Goal: Information Seeking & Learning: Learn about a topic

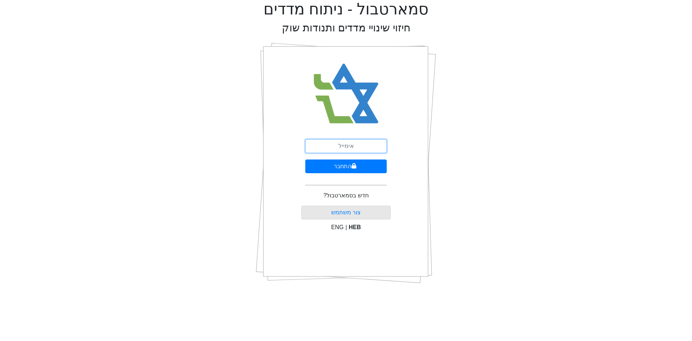
click at [350, 147] on input "email" at bounding box center [346, 146] width 82 height 14
type input "[EMAIL_ADDRESS][DOMAIN_NAME]"
click at [305, 159] on button "התחבר" at bounding box center [346, 166] width 82 height 14
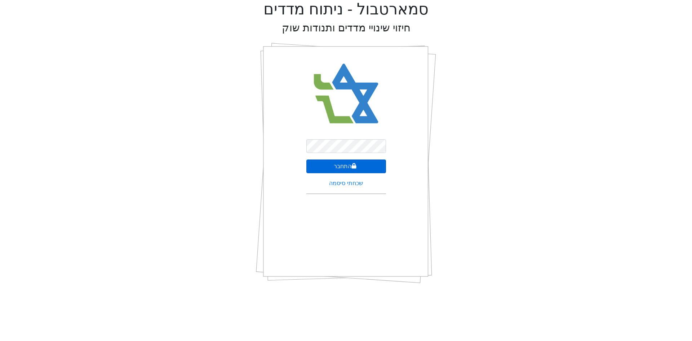
click at [363, 162] on button "התחבר" at bounding box center [347, 166] width 80 height 14
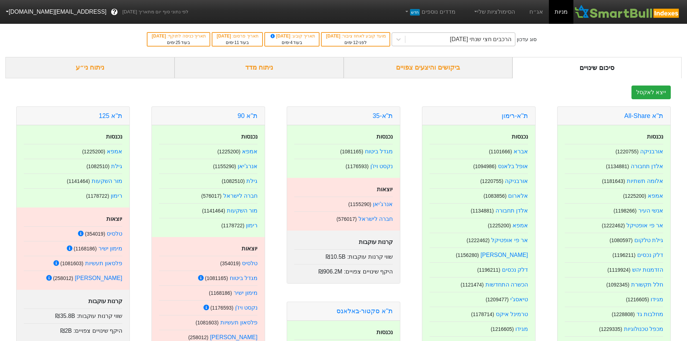
click at [414, 38] on div "הרכבים חצי שנתי [DATE]" at bounding box center [460, 39] width 110 height 13
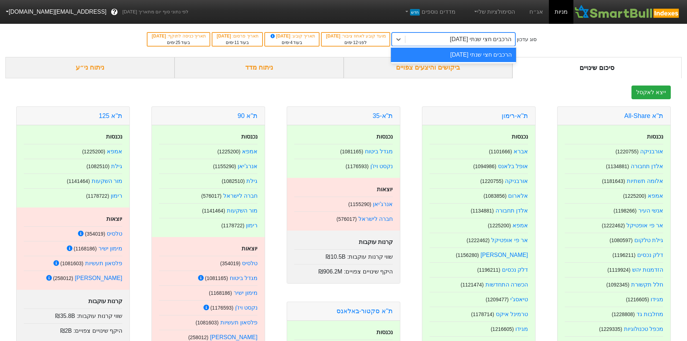
click at [414, 38] on div "הרכבים חצי שנתי [DATE]" at bounding box center [460, 39] width 110 height 13
click at [544, 12] on link "אג״ח" at bounding box center [536, 12] width 25 height 24
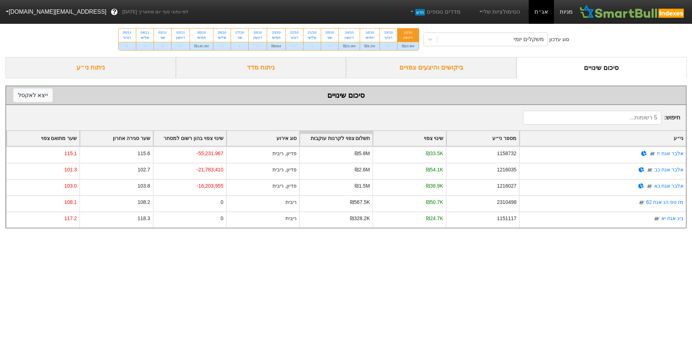
click at [570, 10] on link "מניות" at bounding box center [566, 12] width 25 height 24
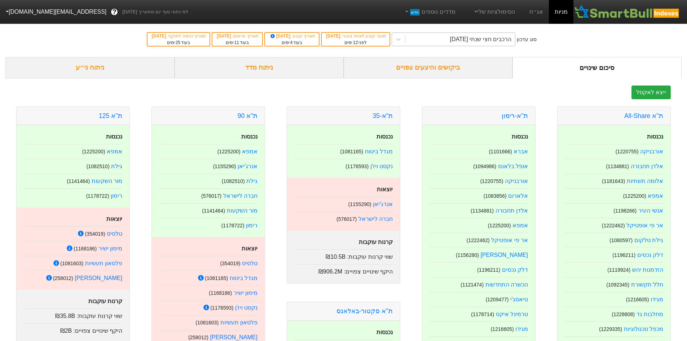
click at [444, 40] on div "הרכבים חצי שנתי [DATE]" at bounding box center [460, 39] width 110 height 13
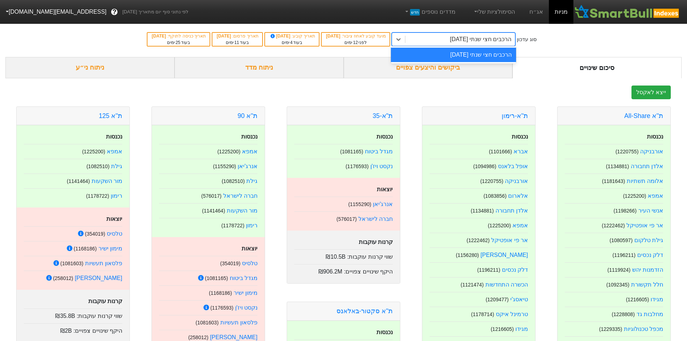
click at [607, 31] on div "סוג עדכון option הרכבים חצי שנתי [DATE] focused, 1 of 1. 1 result available. Us…" at bounding box center [343, 39] width 687 height 35
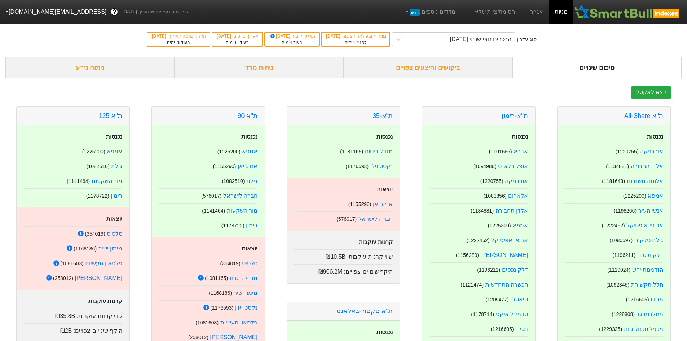
click at [405, 62] on div "ביקושים והיצעים צפויים" at bounding box center [428, 67] width 169 height 21
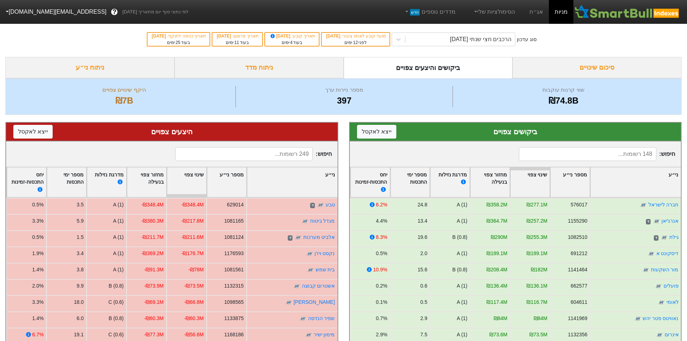
click at [295, 153] on input at bounding box center [243, 154] width 137 height 14
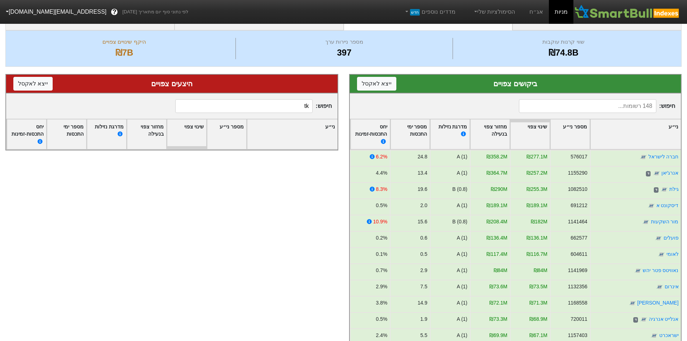
type input "t"
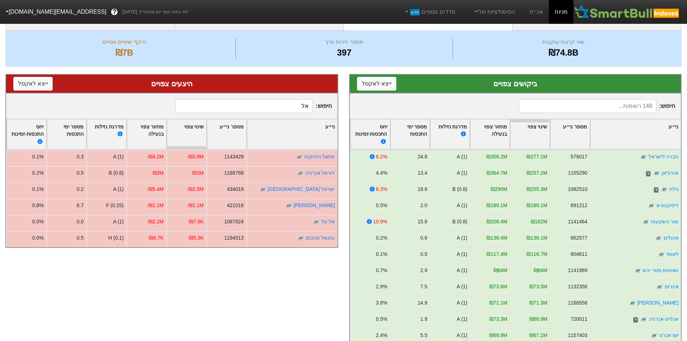
click at [298, 105] on input "אל" at bounding box center [243, 106] width 137 height 14
type input "א"
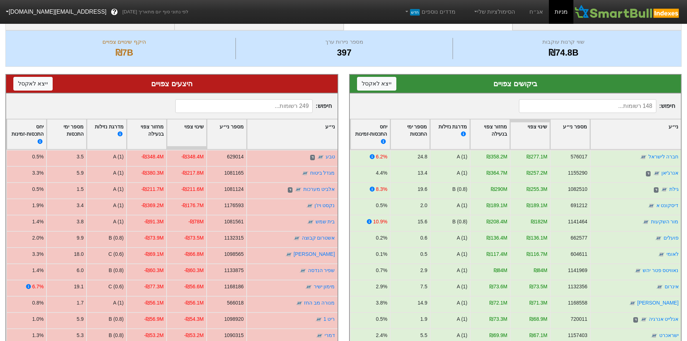
scroll to position [96, 0]
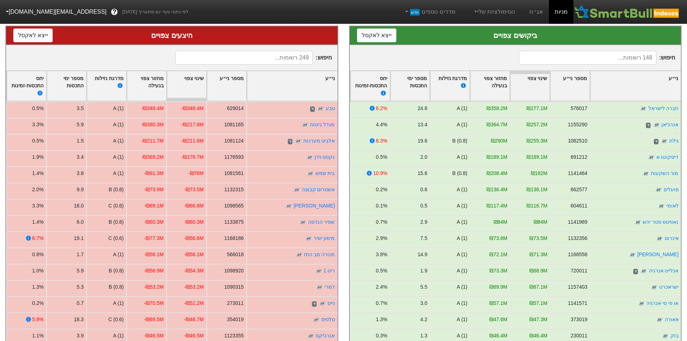
click at [286, 60] on input at bounding box center [243, 58] width 137 height 14
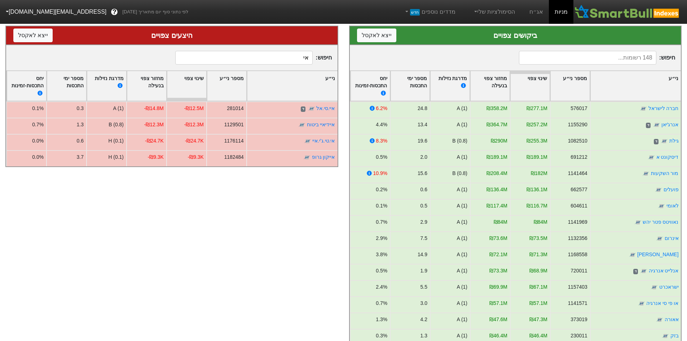
type input "א"
